Goal: Find specific page/section: Find specific page/section

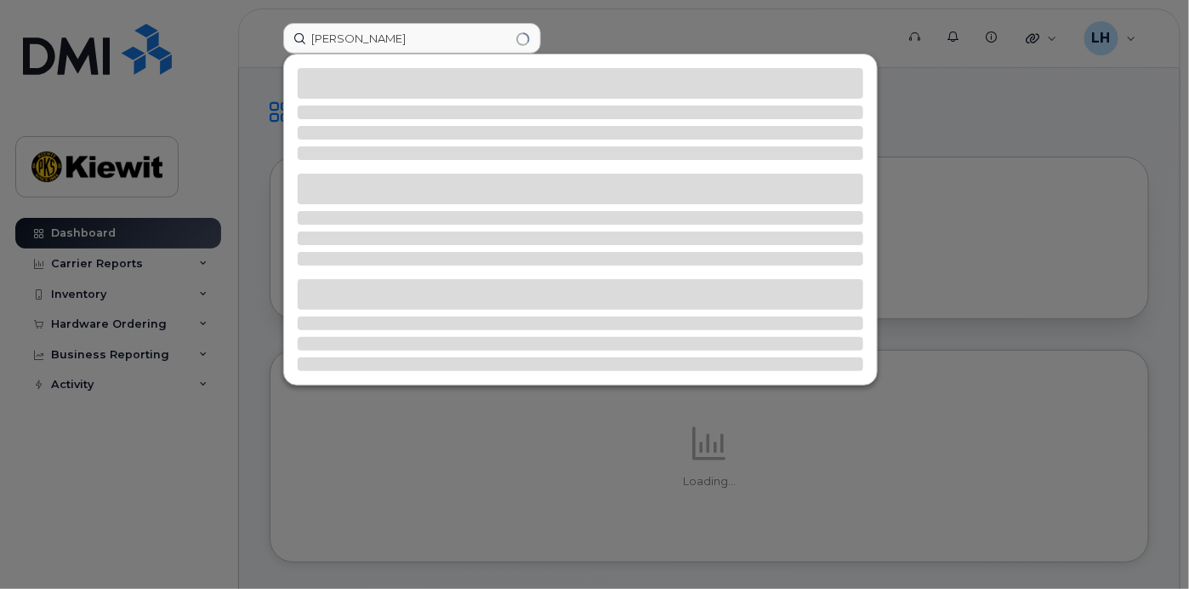
click at [422, 37] on input "nick monroe" at bounding box center [412, 38] width 258 height 31
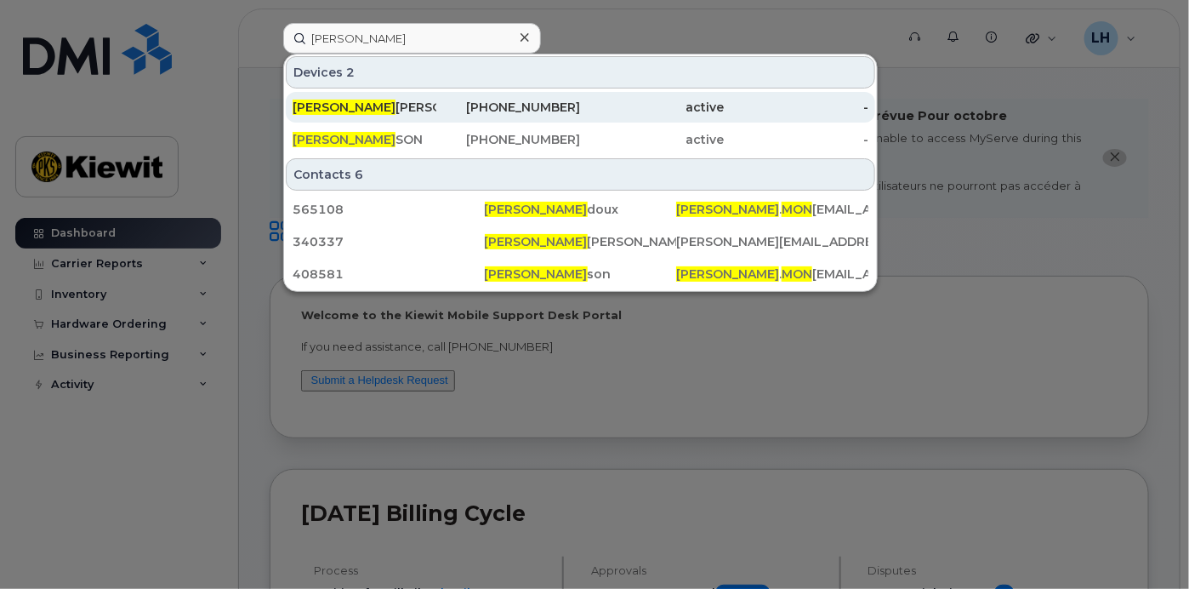
type input "nicholas mon"
click at [362, 103] on span "NICHOLAS MON" at bounding box center [344, 107] width 103 height 15
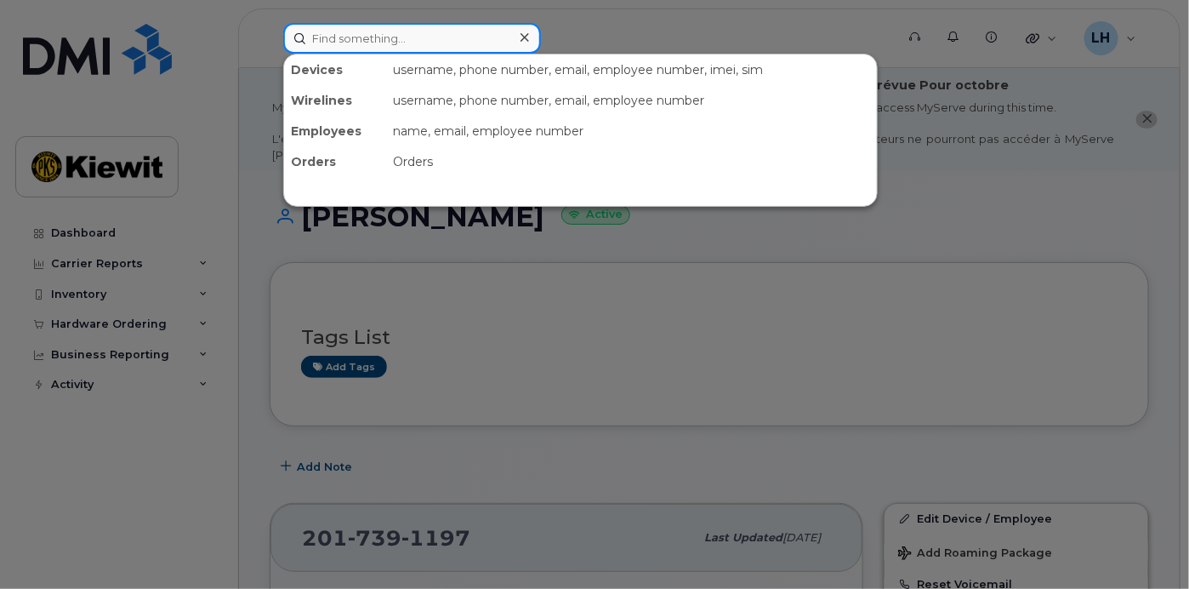
click at [407, 44] on input at bounding box center [412, 38] width 258 height 31
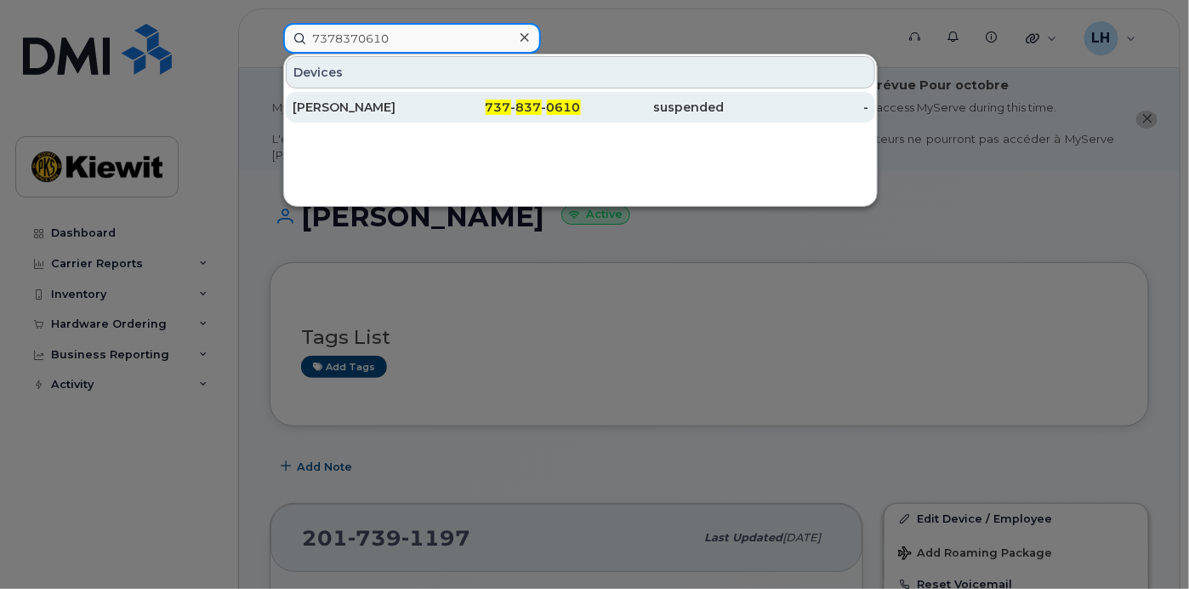
type input "7378370610"
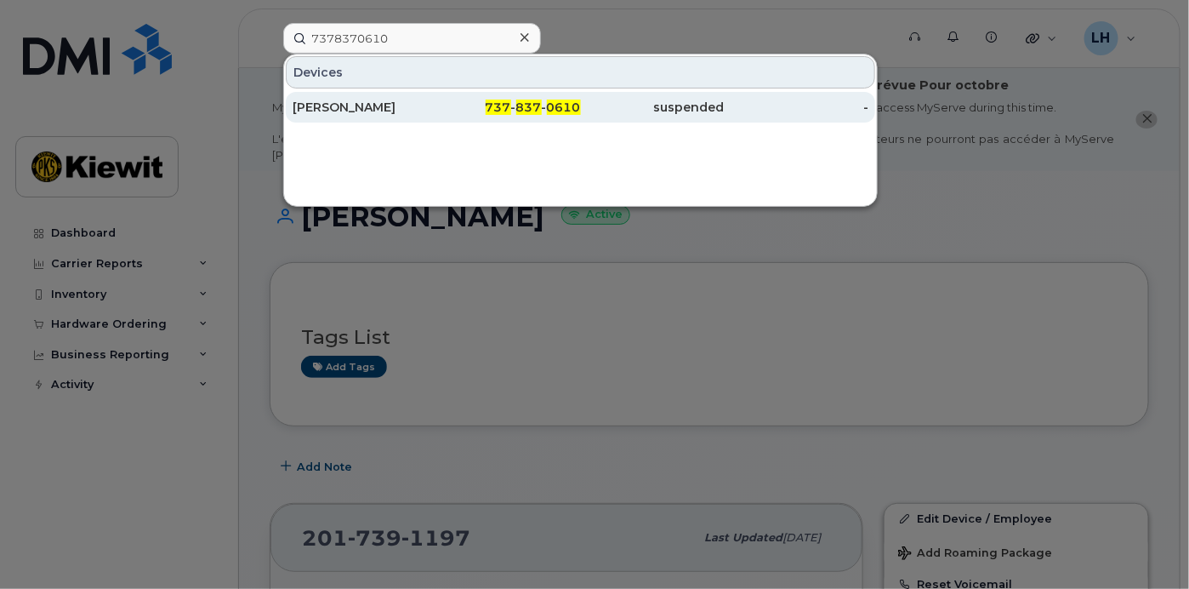
click at [390, 96] on div "[PERSON_NAME]" at bounding box center [365, 107] width 144 height 31
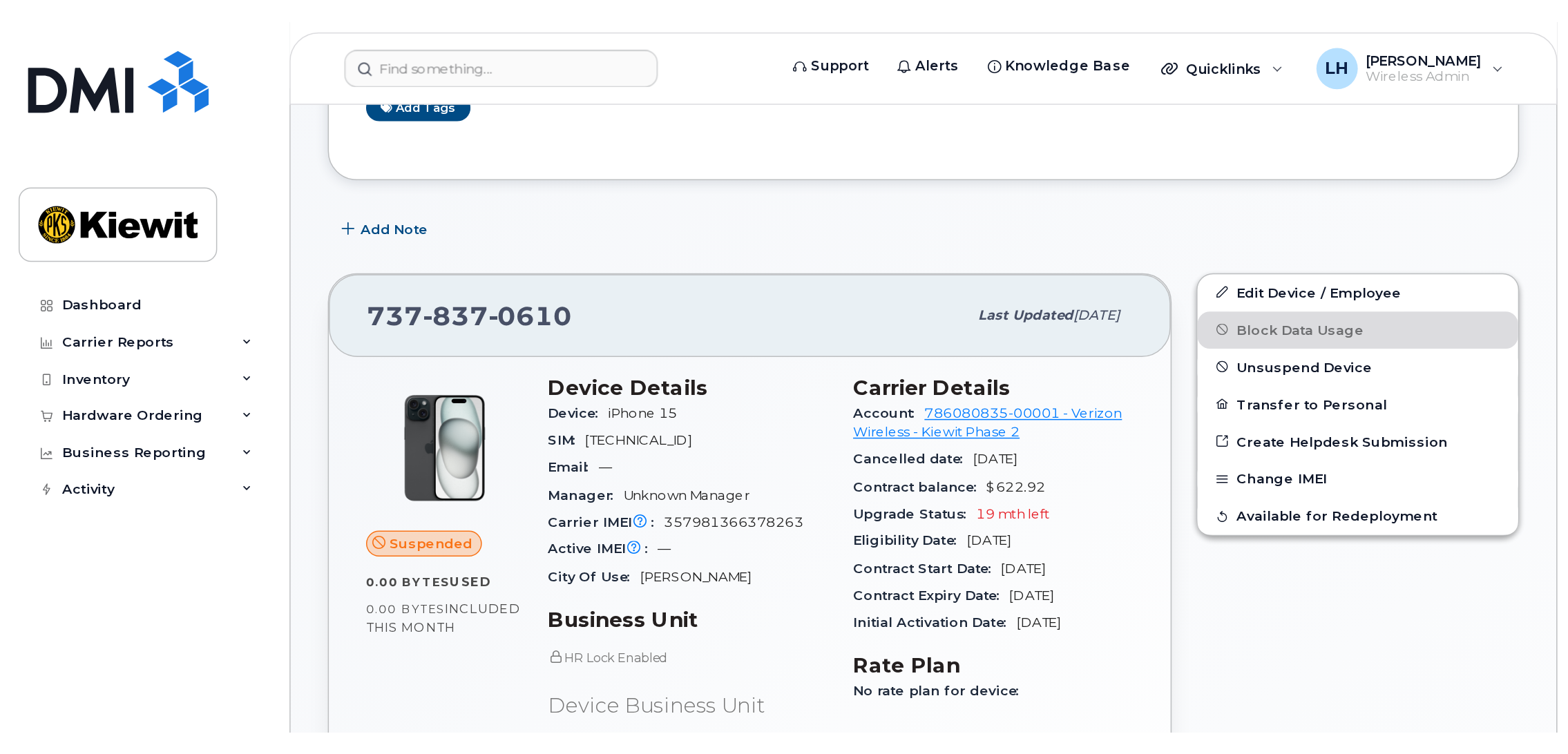
scroll to position [239, 0]
